Goal: Navigation & Orientation: Find specific page/section

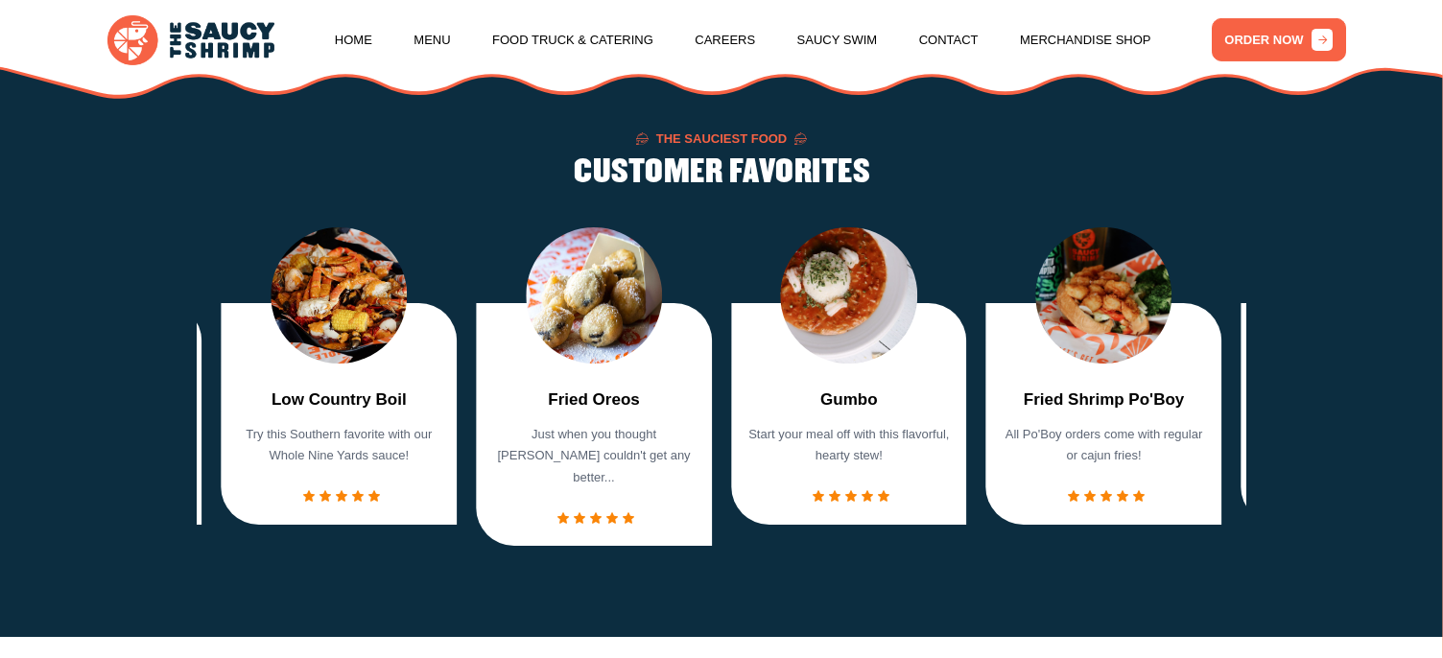
scroll to position [1427, 0]
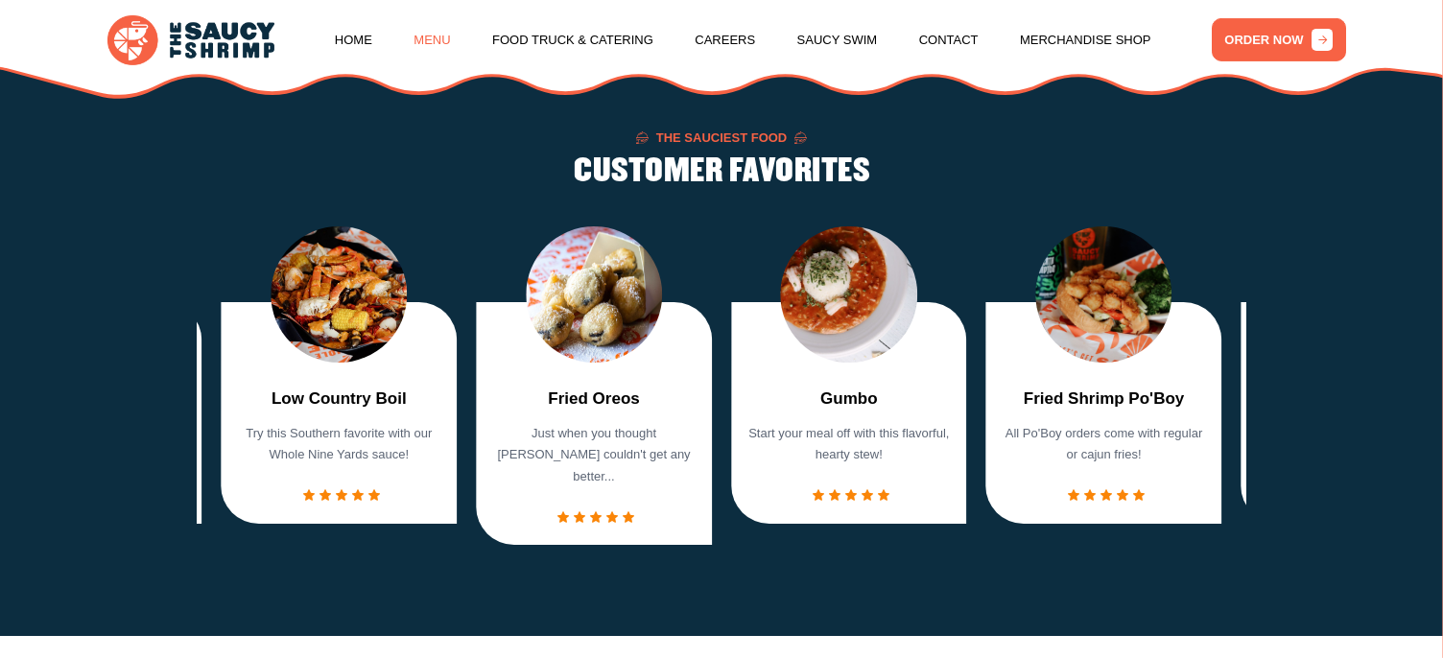
click at [434, 37] on link "Menu" at bounding box center [431, 40] width 36 height 73
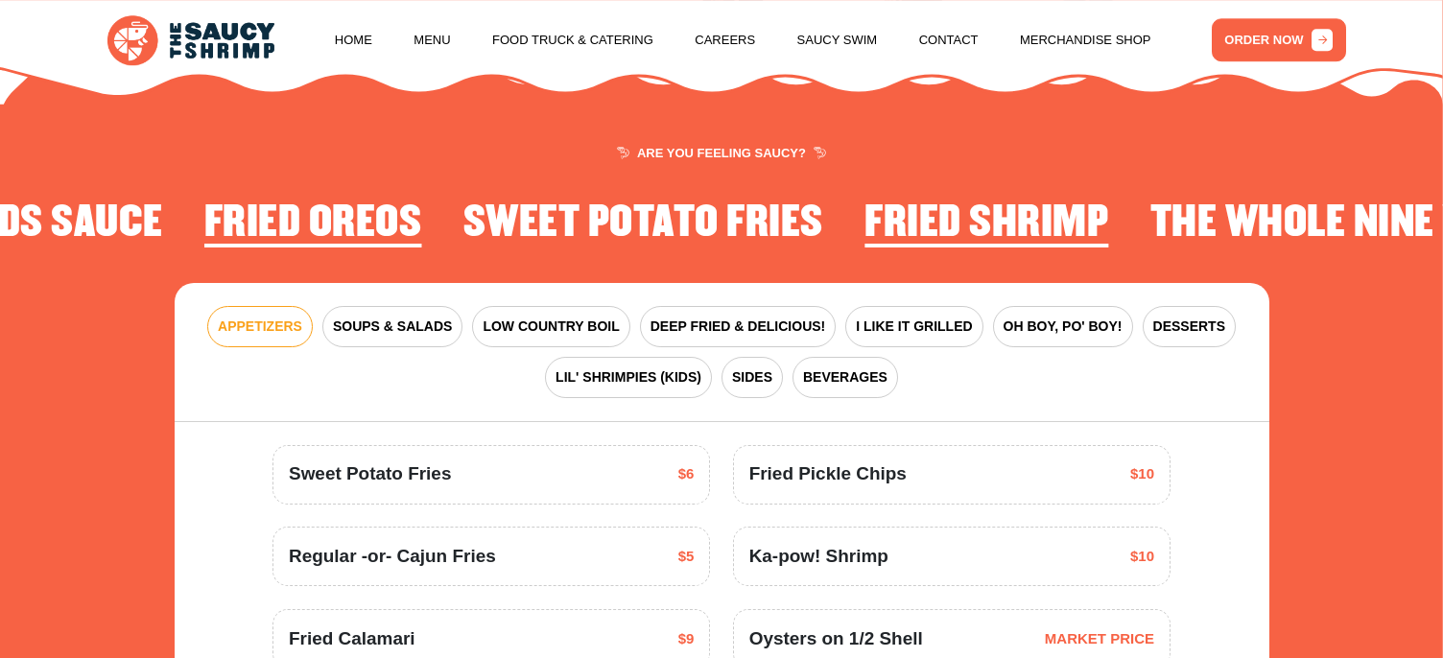
scroll to position [2263, 0]
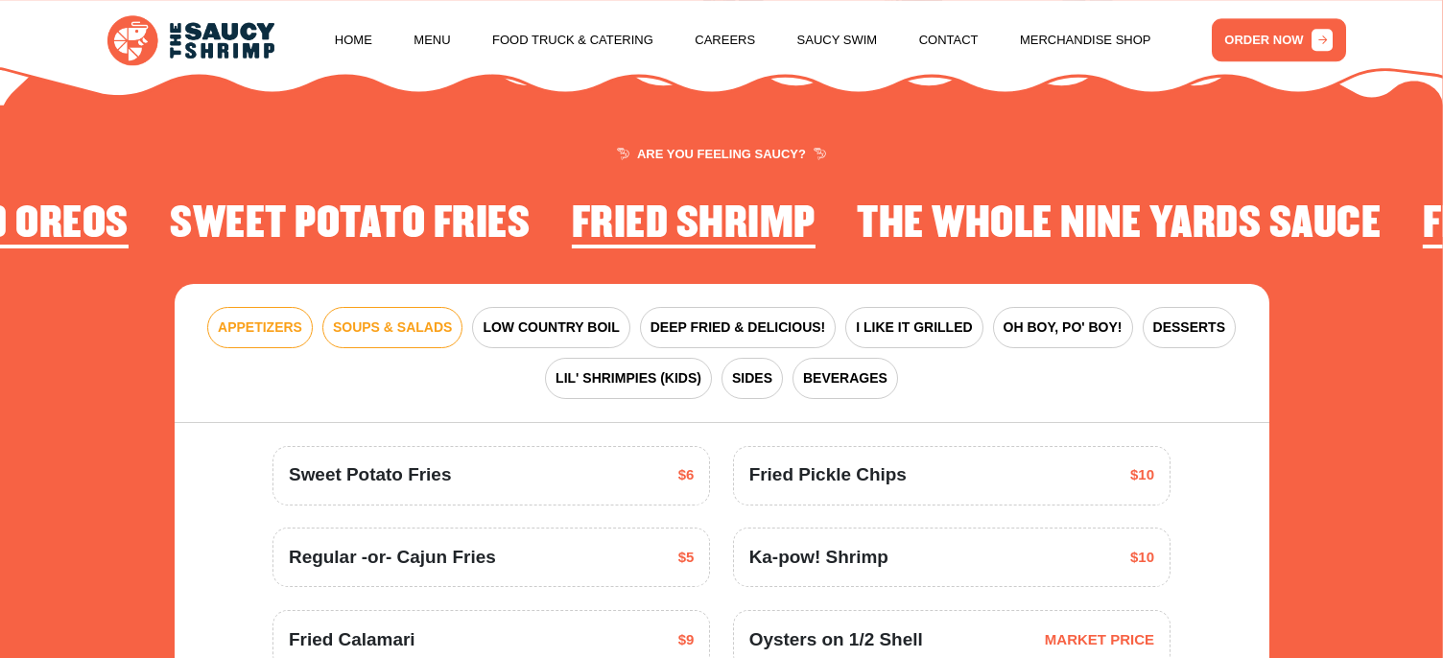
click at [391, 318] on span "SOUPS & SALADS" at bounding box center [392, 328] width 119 height 20
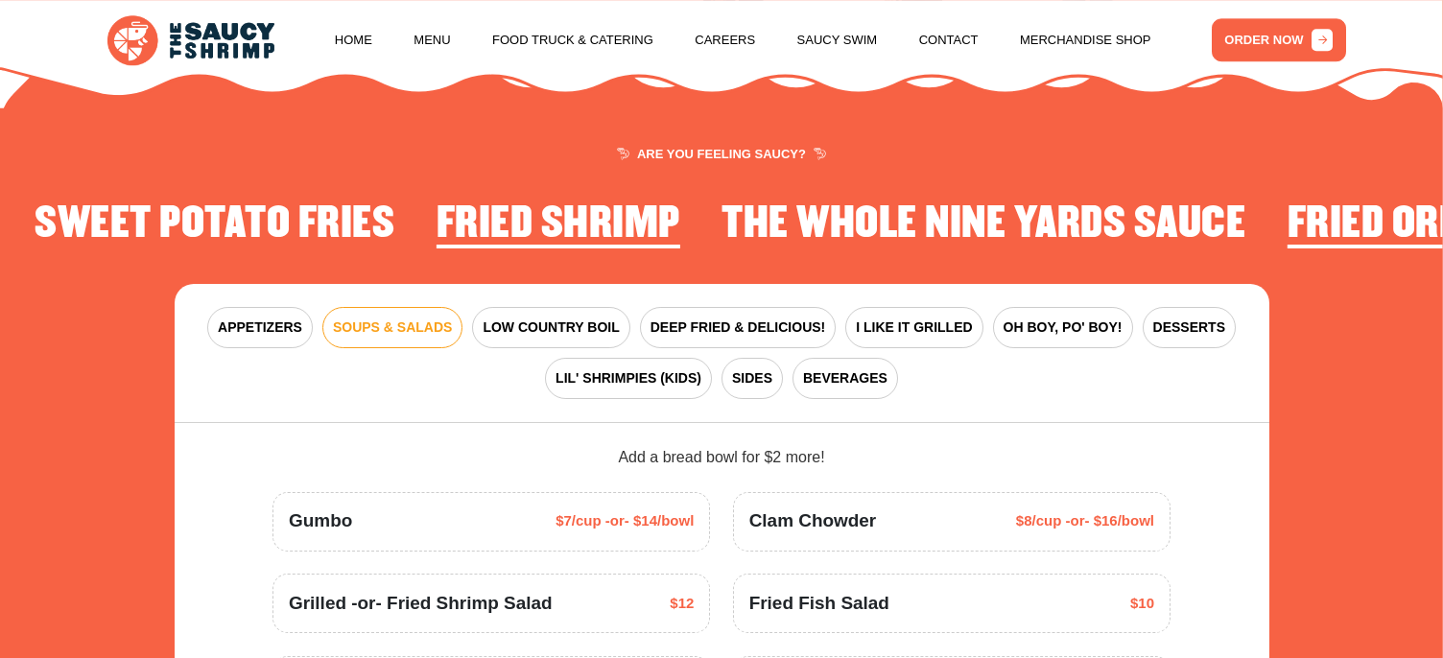
click at [217, 437] on div "Lemonade $3 Sweet Tea -or- Unsweet Tea" at bounding box center [722, 622] width 1095 height 398
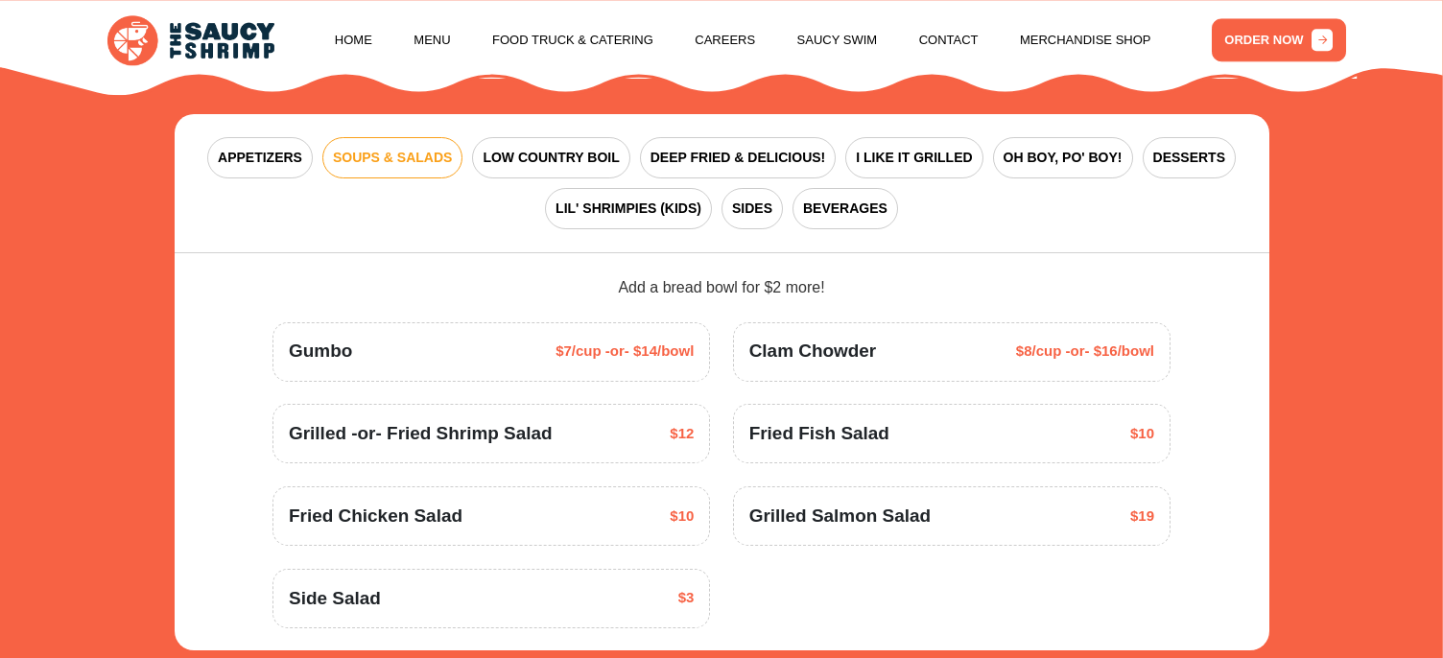
scroll to position [2426, 0]
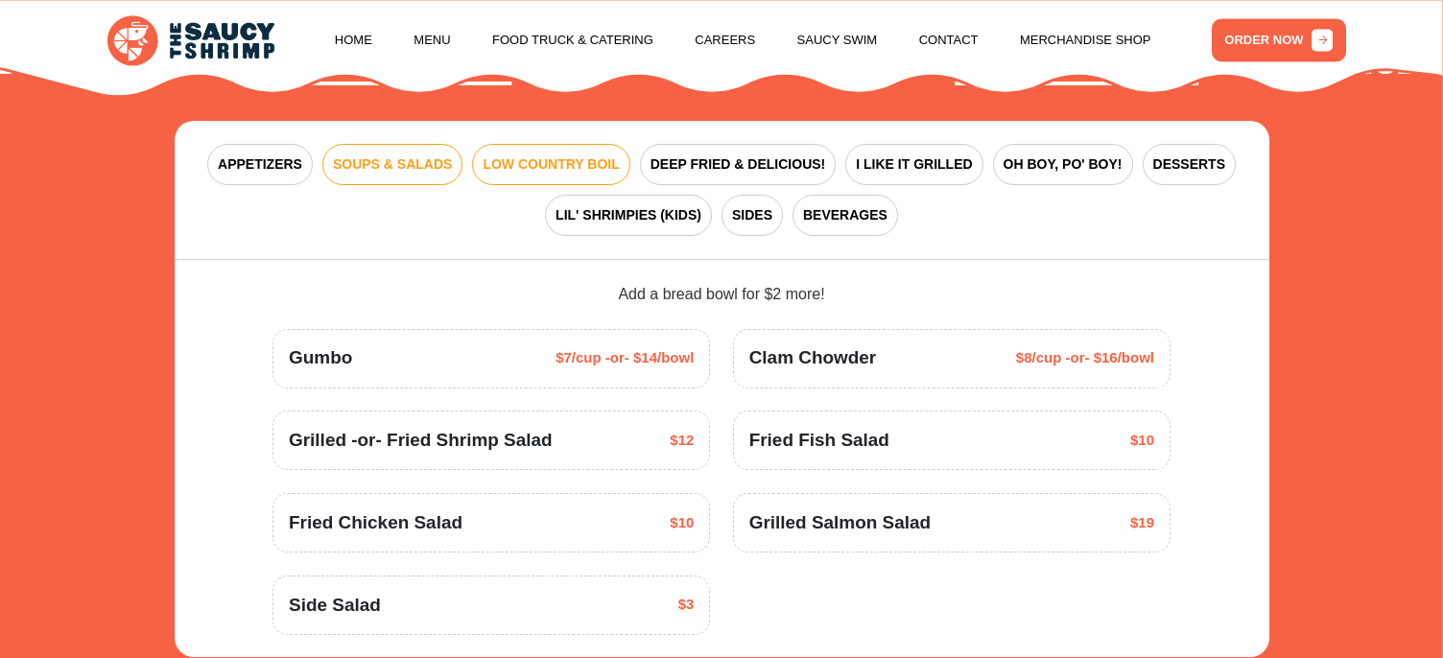
click at [527, 154] on span "LOW COUNTRY BOIL" at bounding box center [551, 164] width 136 height 20
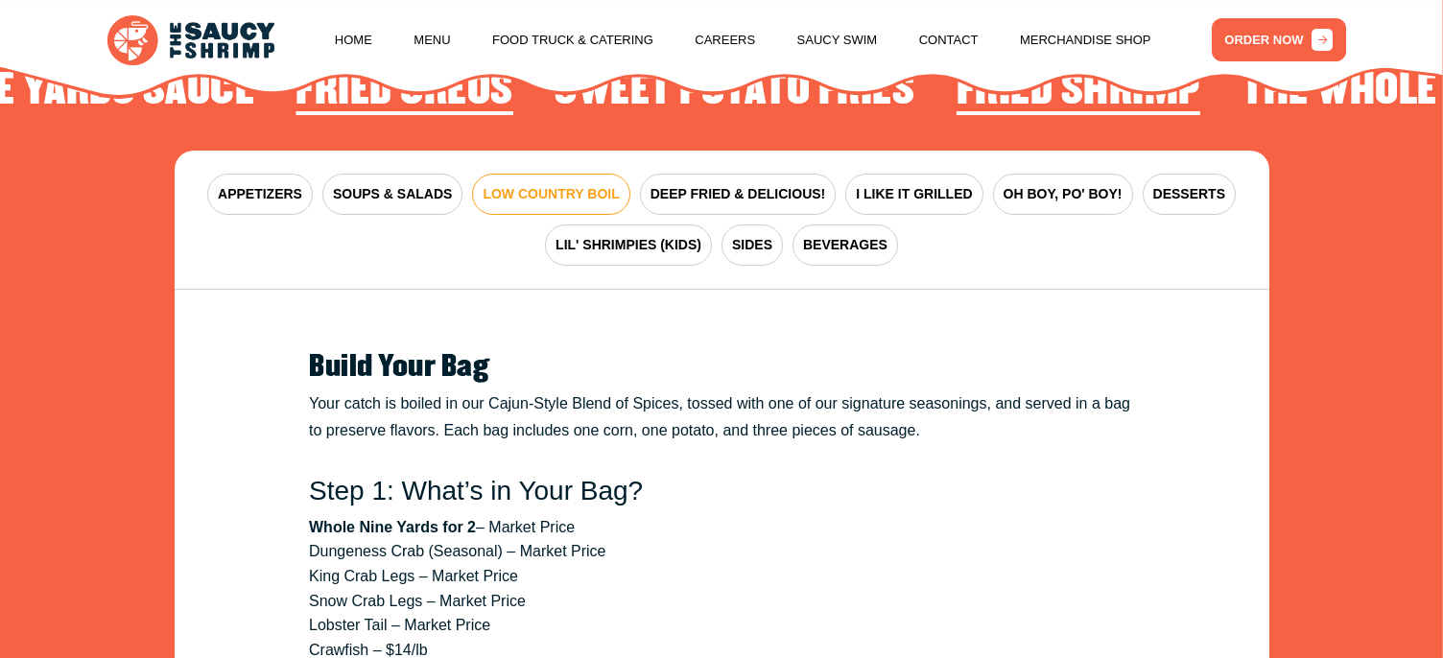
scroll to position [2396, 0]
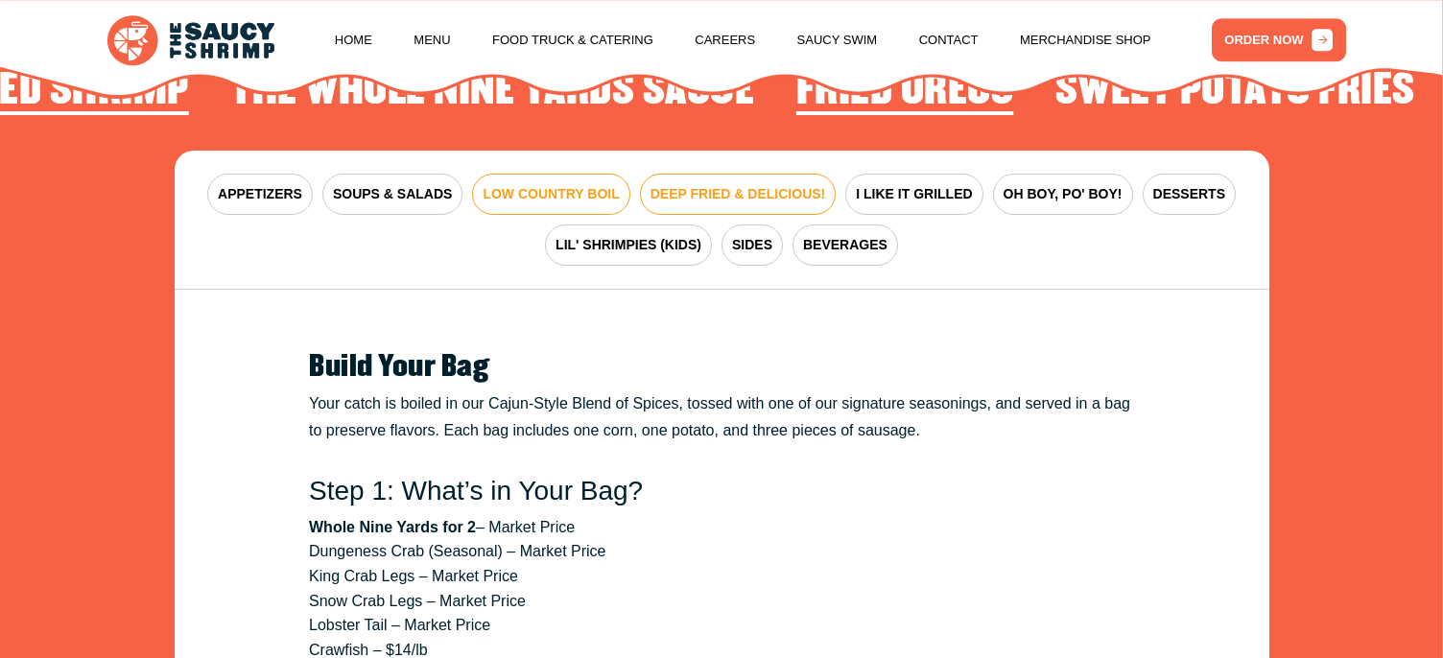
click at [732, 184] on span "DEEP FRIED & DELICIOUS!" at bounding box center [738, 194] width 176 height 20
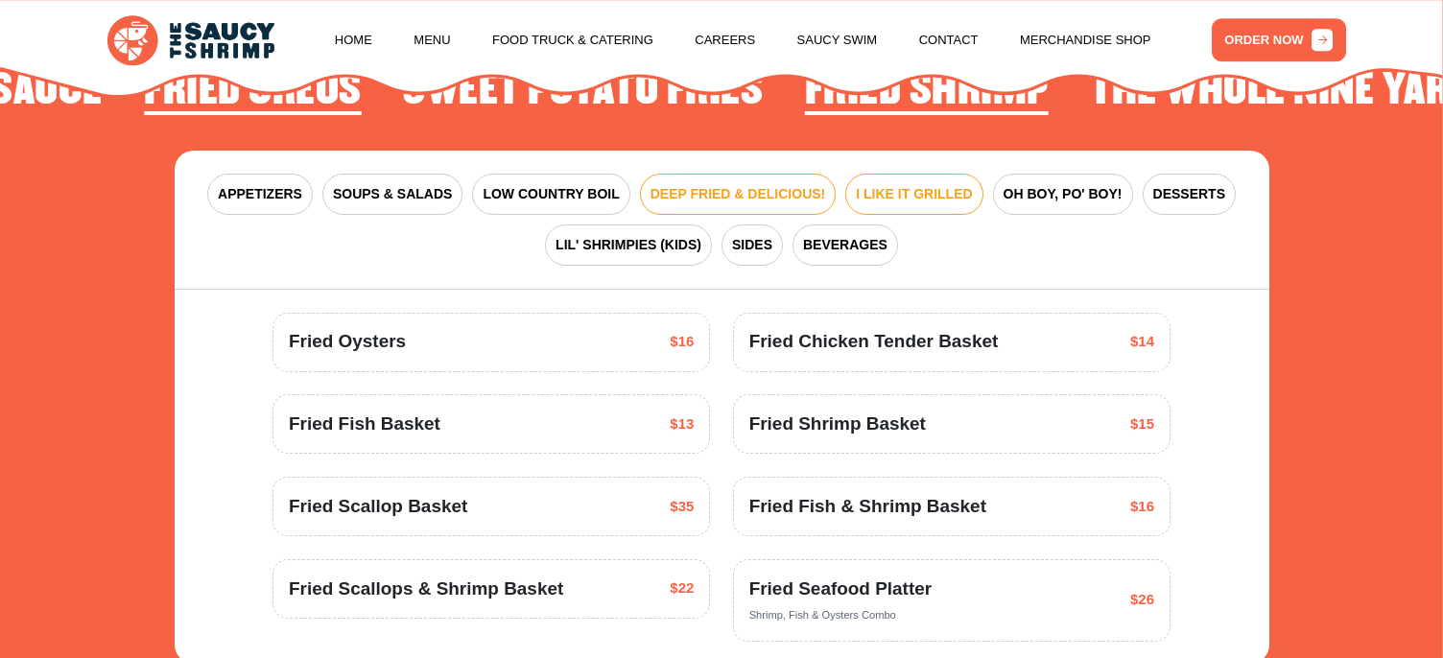
click at [915, 184] on span "I LIKE IT GRILLED" at bounding box center [914, 194] width 116 height 20
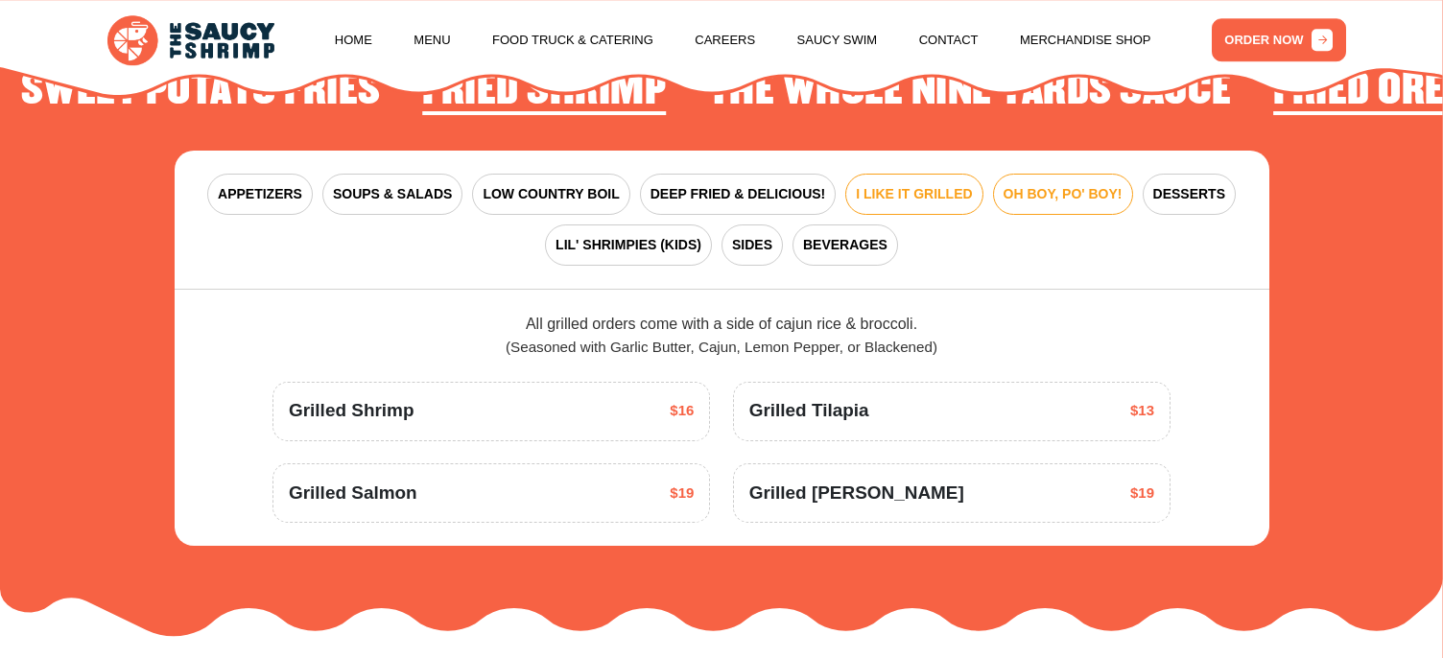
click at [1039, 184] on span "OH BOY, PO' BOY!" at bounding box center [1062, 194] width 119 height 20
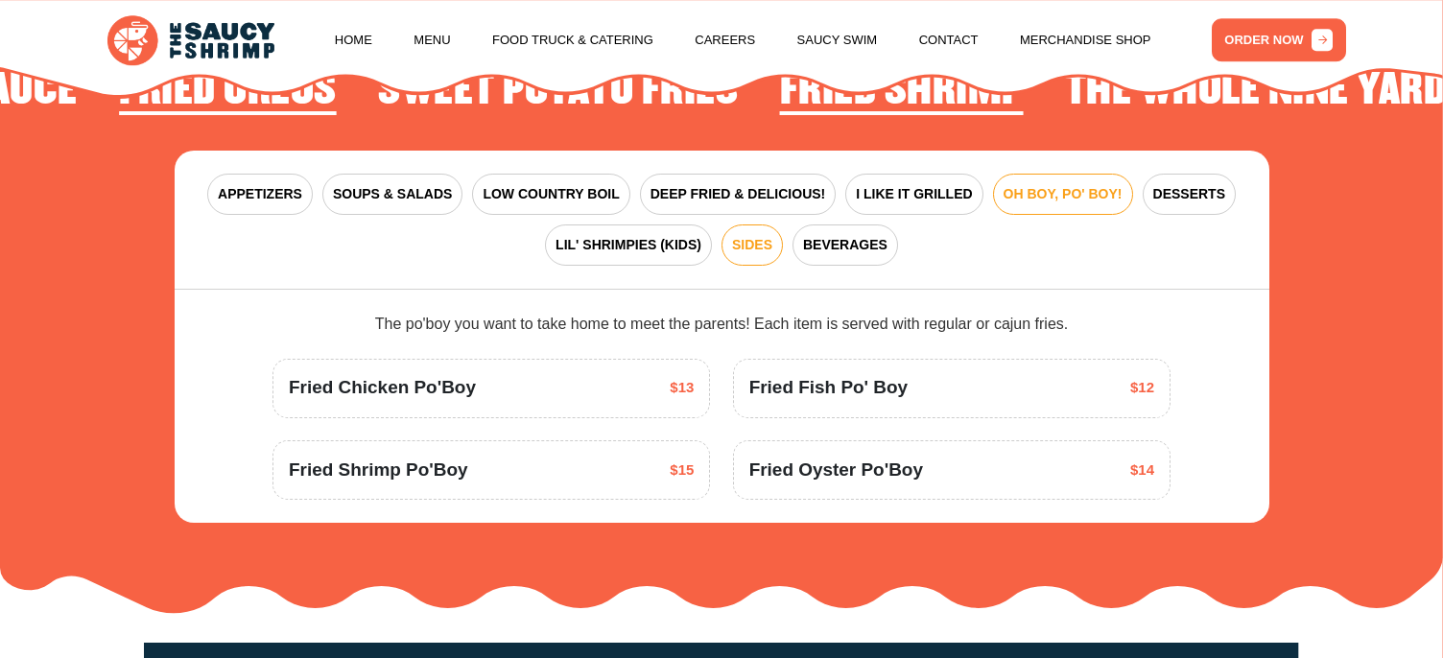
click at [752, 235] on span "SIDES" at bounding box center [752, 245] width 40 height 20
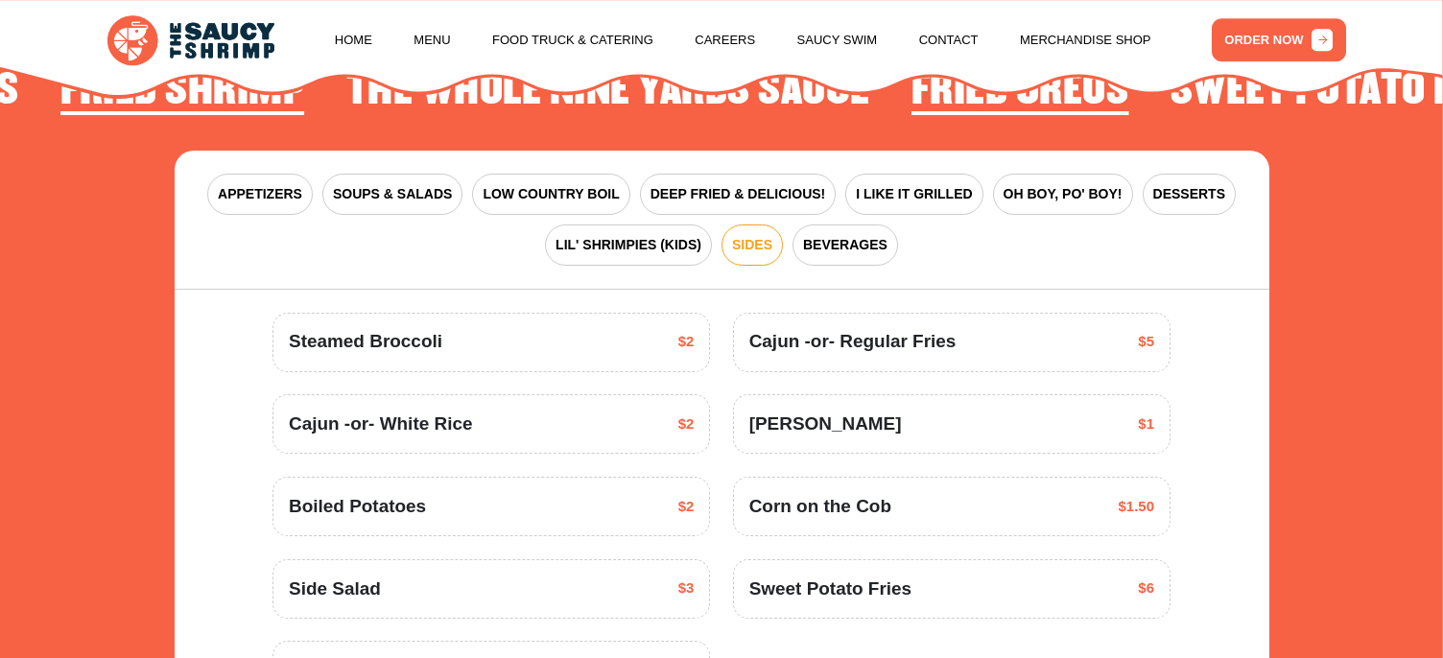
click at [752, 235] on span "SIDES" at bounding box center [752, 245] width 40 height 20
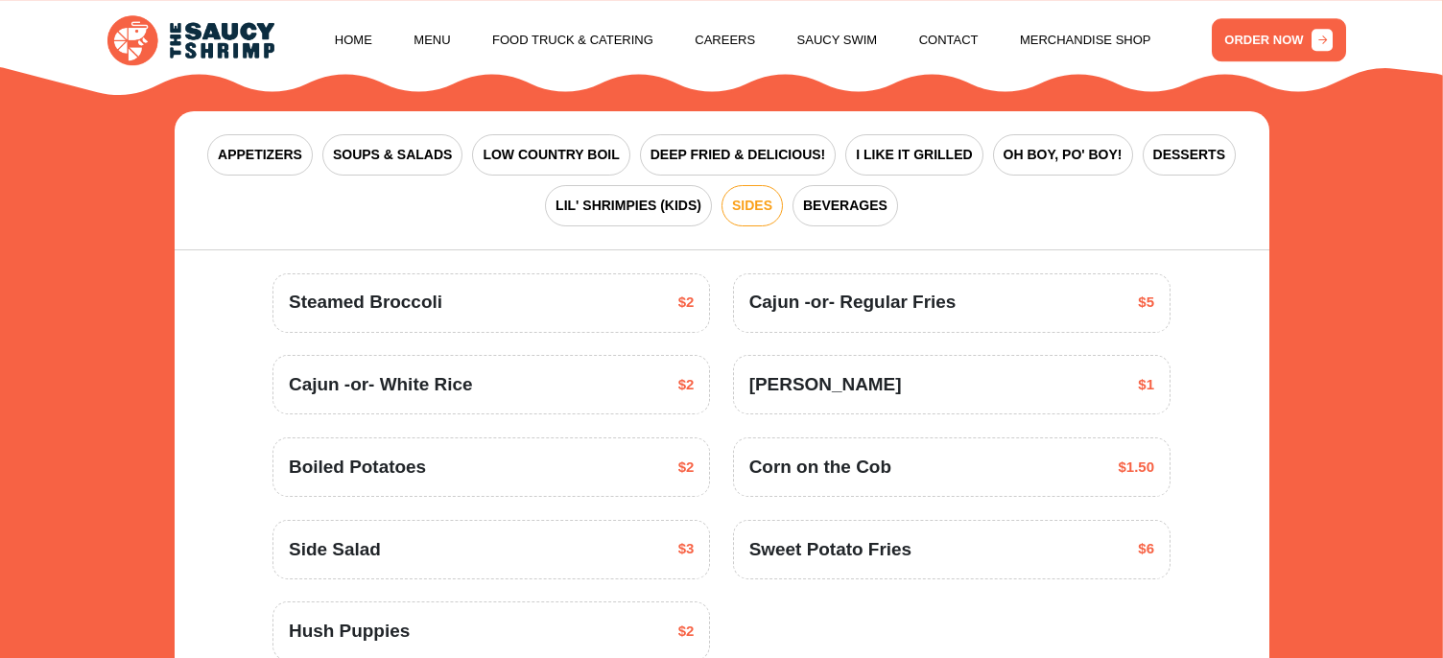
scroll to position [2435, 0]
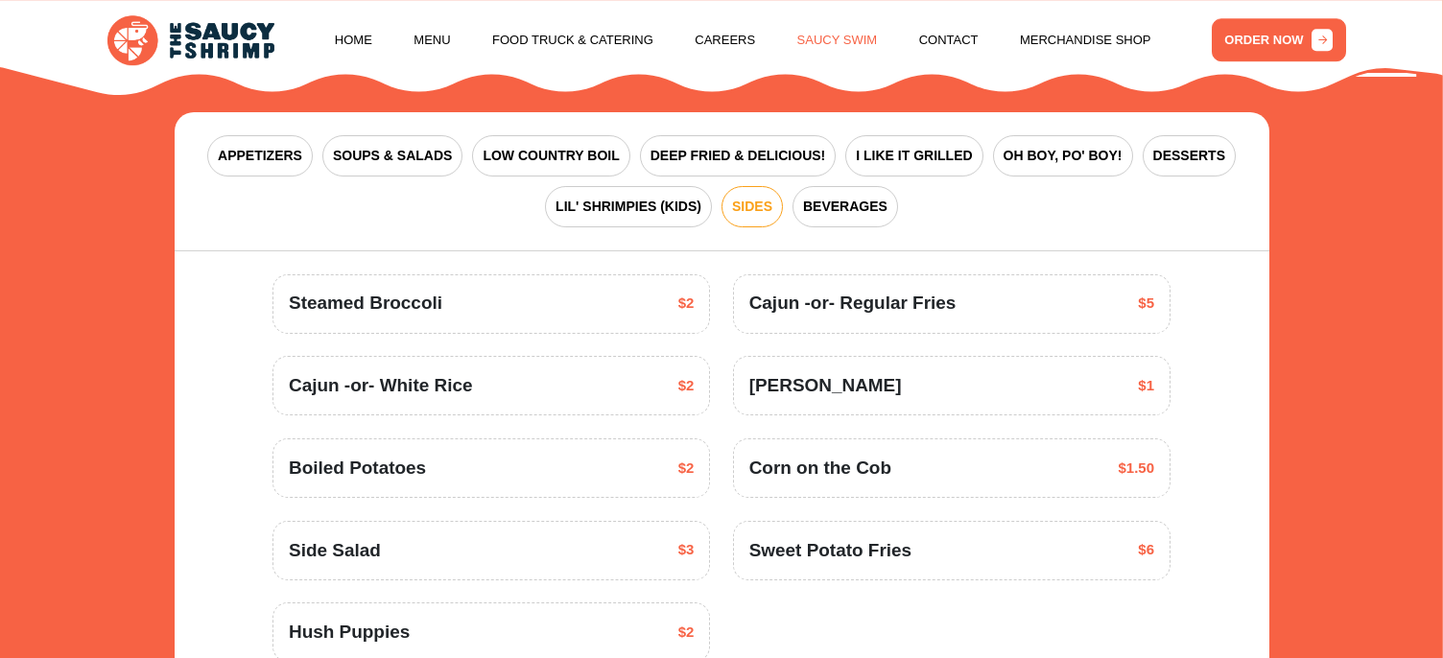
click at [833, 36] on link "Saucy Swim" at bounding box center [837, 40] width 81 height 73
